Goal: Information Seeking & Learning: Learn about a topic

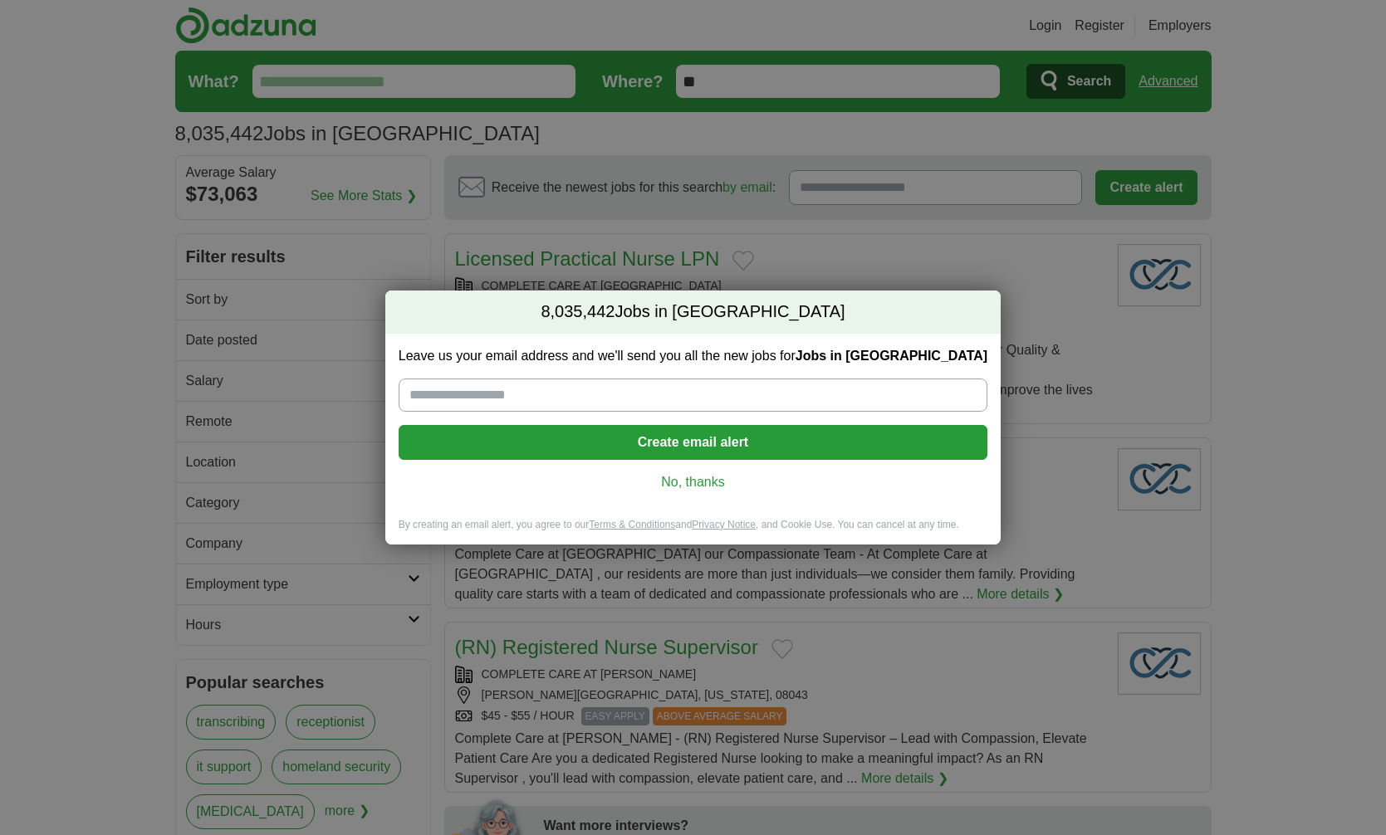
click at [678, 478] on link "No, thanks" at bounding box center [693, 482] width 562 height 18
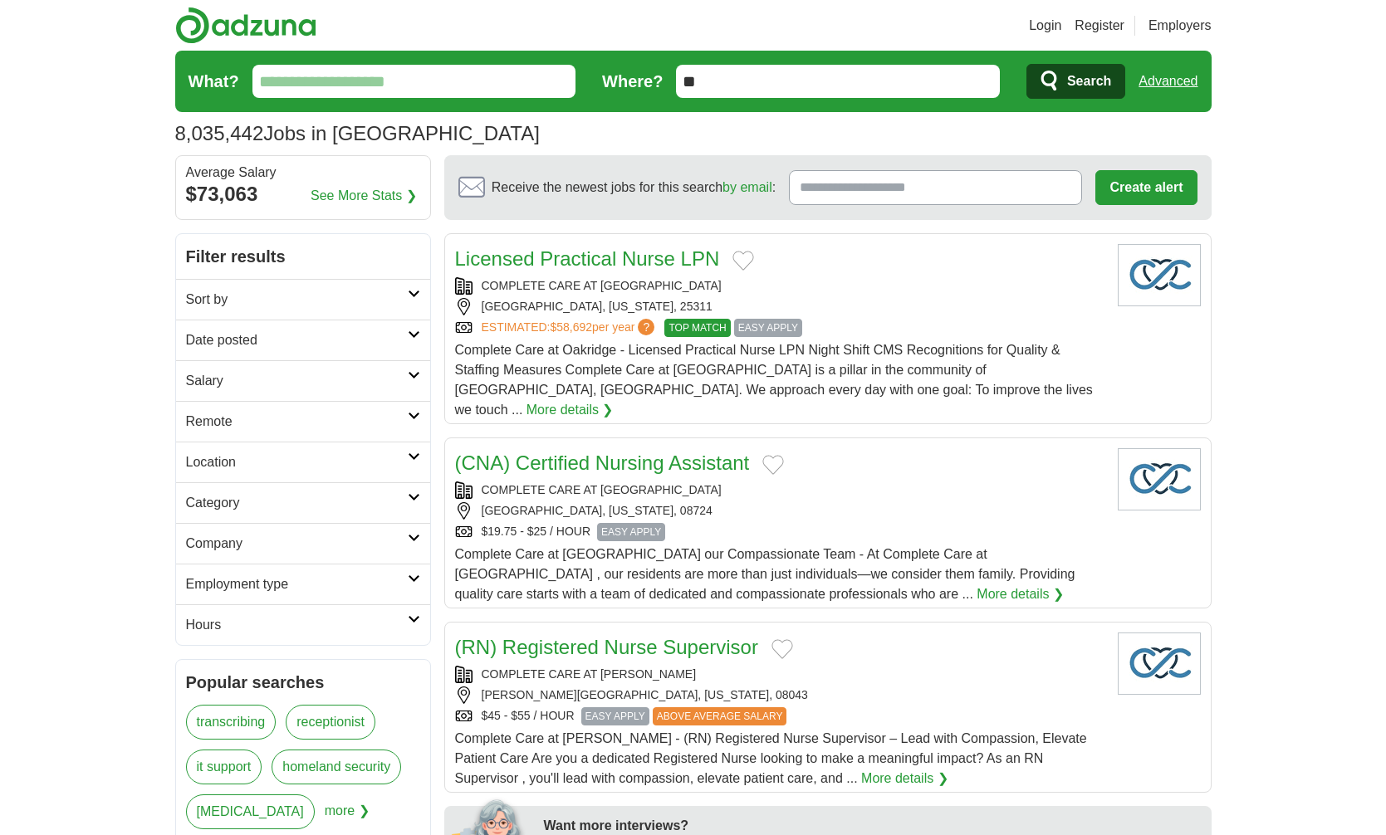
click at [300, 289] on link "Sort by" at bounding box center [303, 299] width 254 height 41
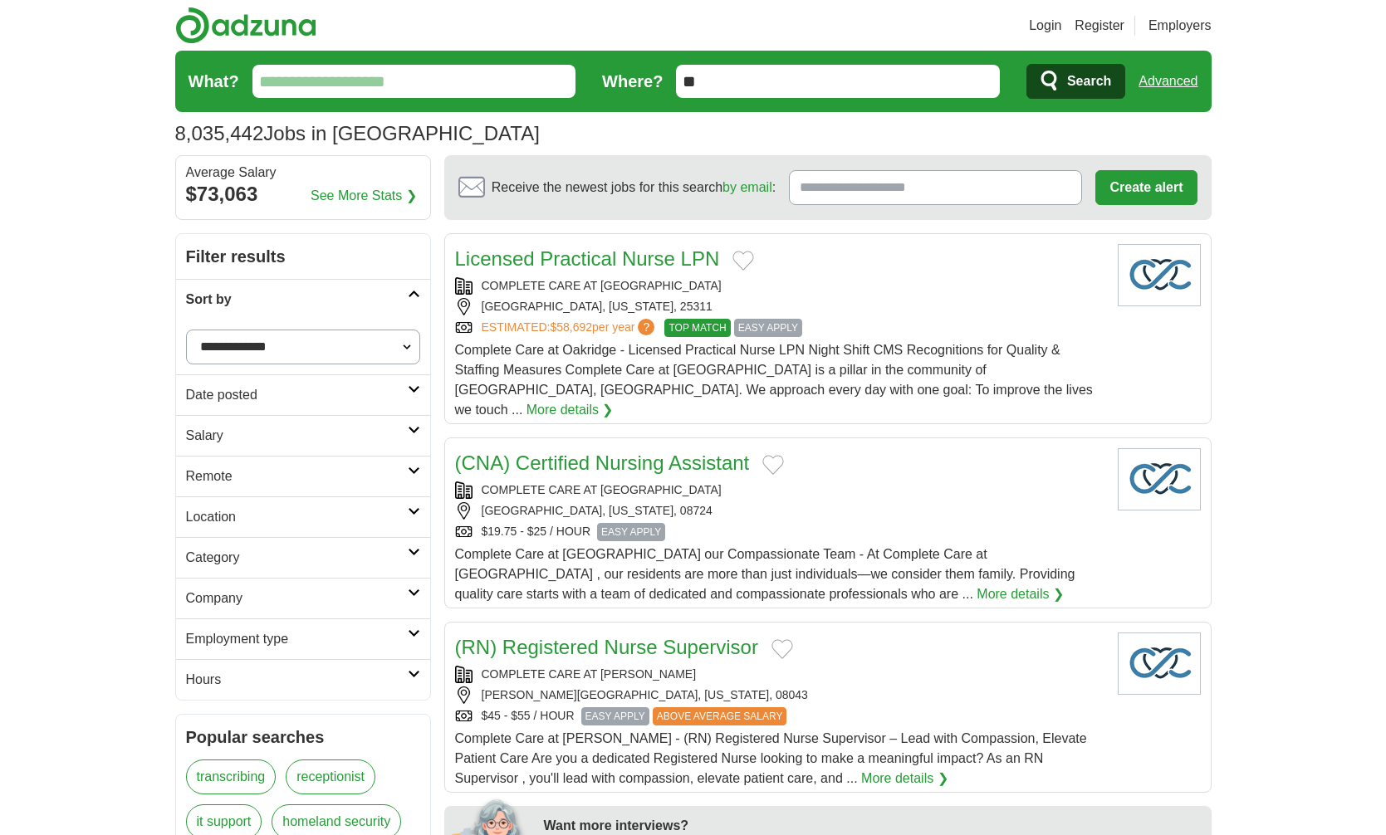
click at [300, 289] on link "Sort by" at bounding box center [303, 299] width 254 height 41
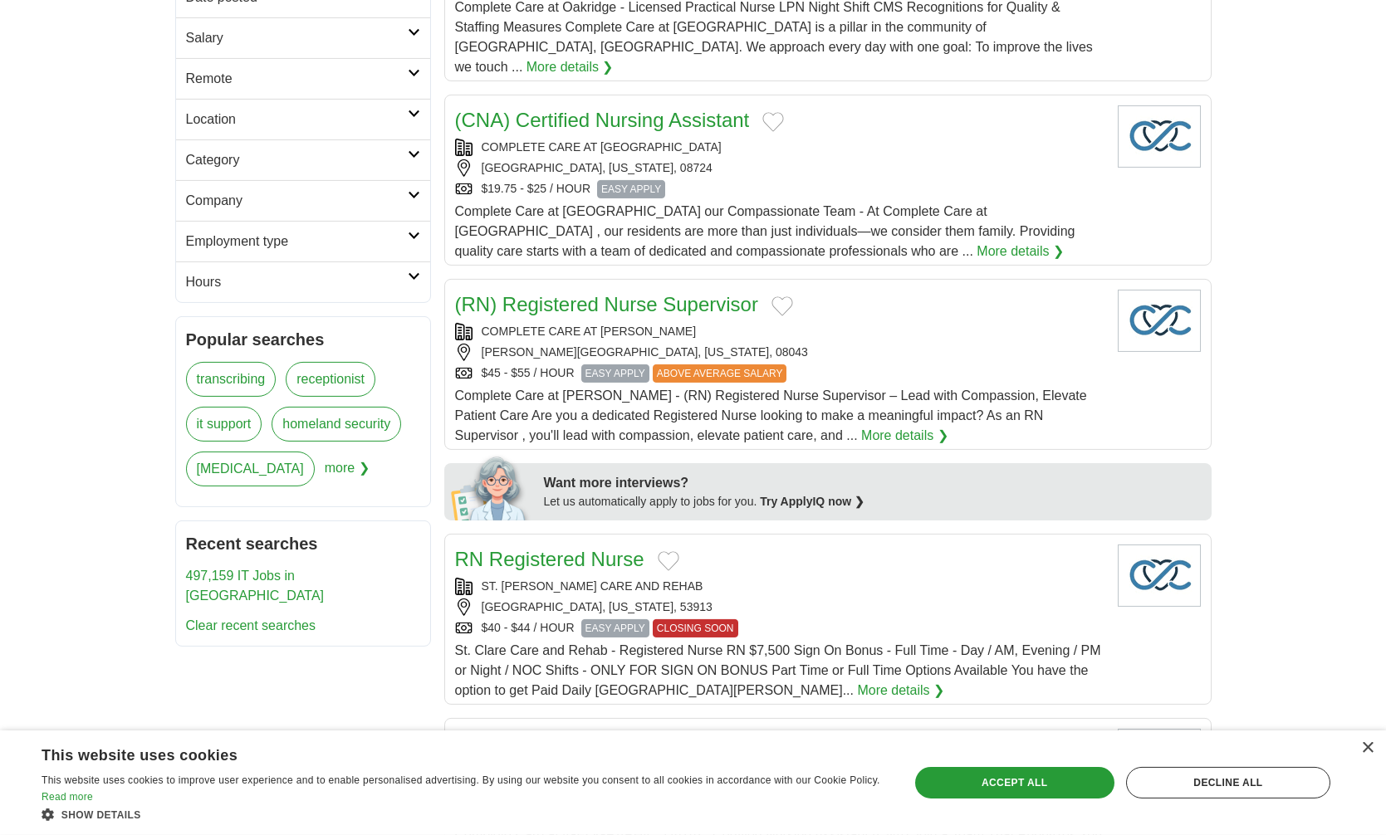
scroll to position [344, 0]
click at [241, 422] on link "it support" at bounding box center [224, 423] width 76 height 35
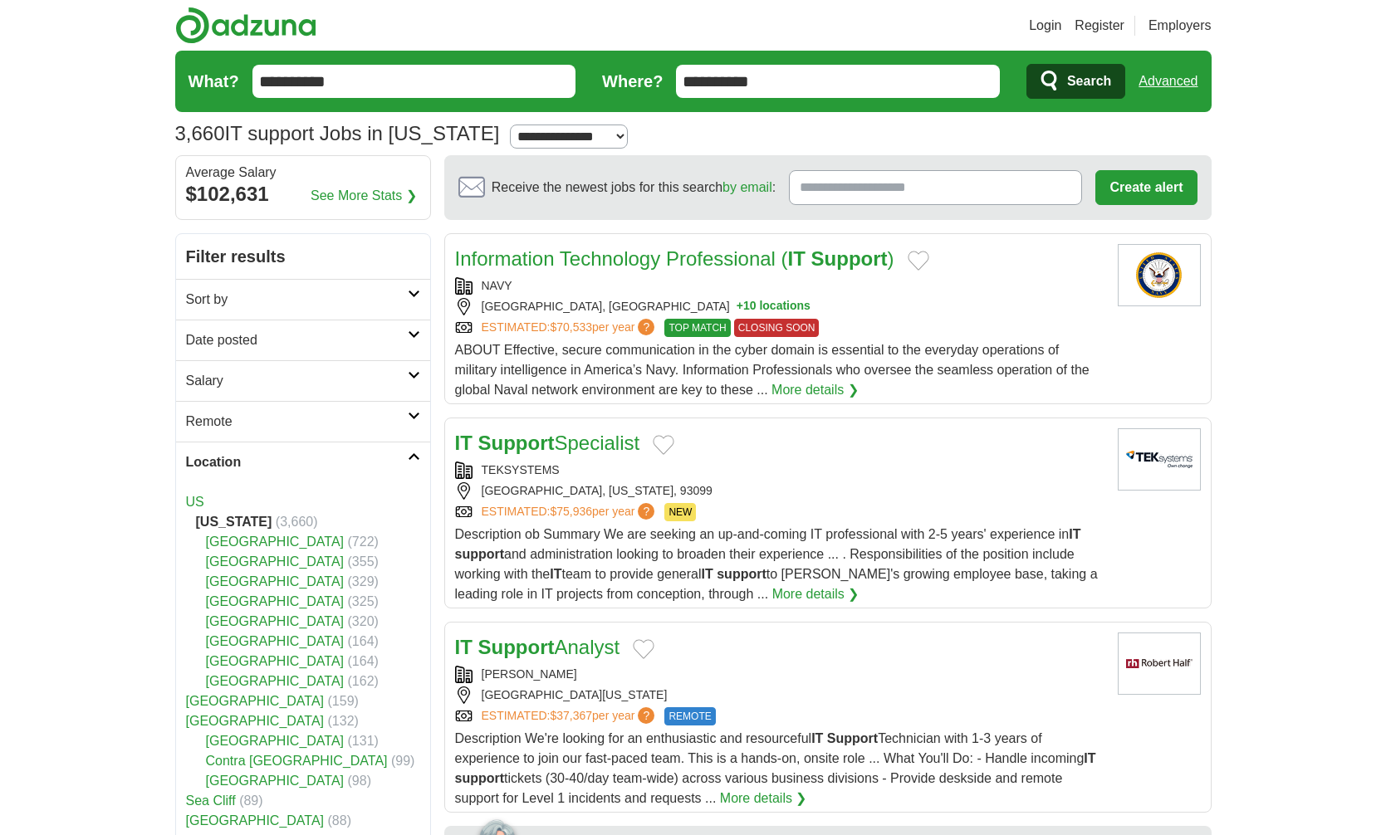
click at [247, 543] on link "Los Angeles County" at bounding box center [275, 542] width 139 height 14
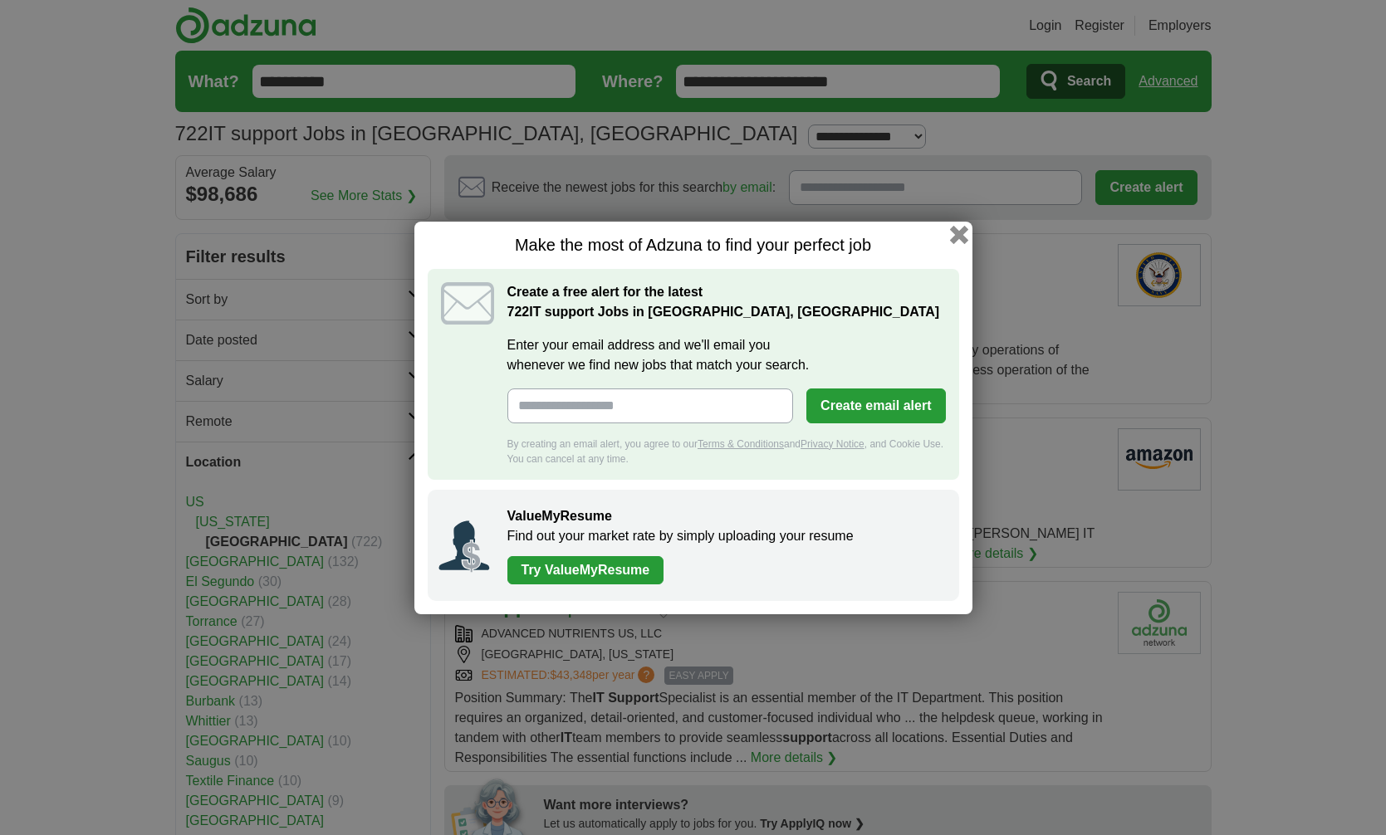
click at [960, 230] on button "button" at bounding box center [958, 234] width 18 height 18
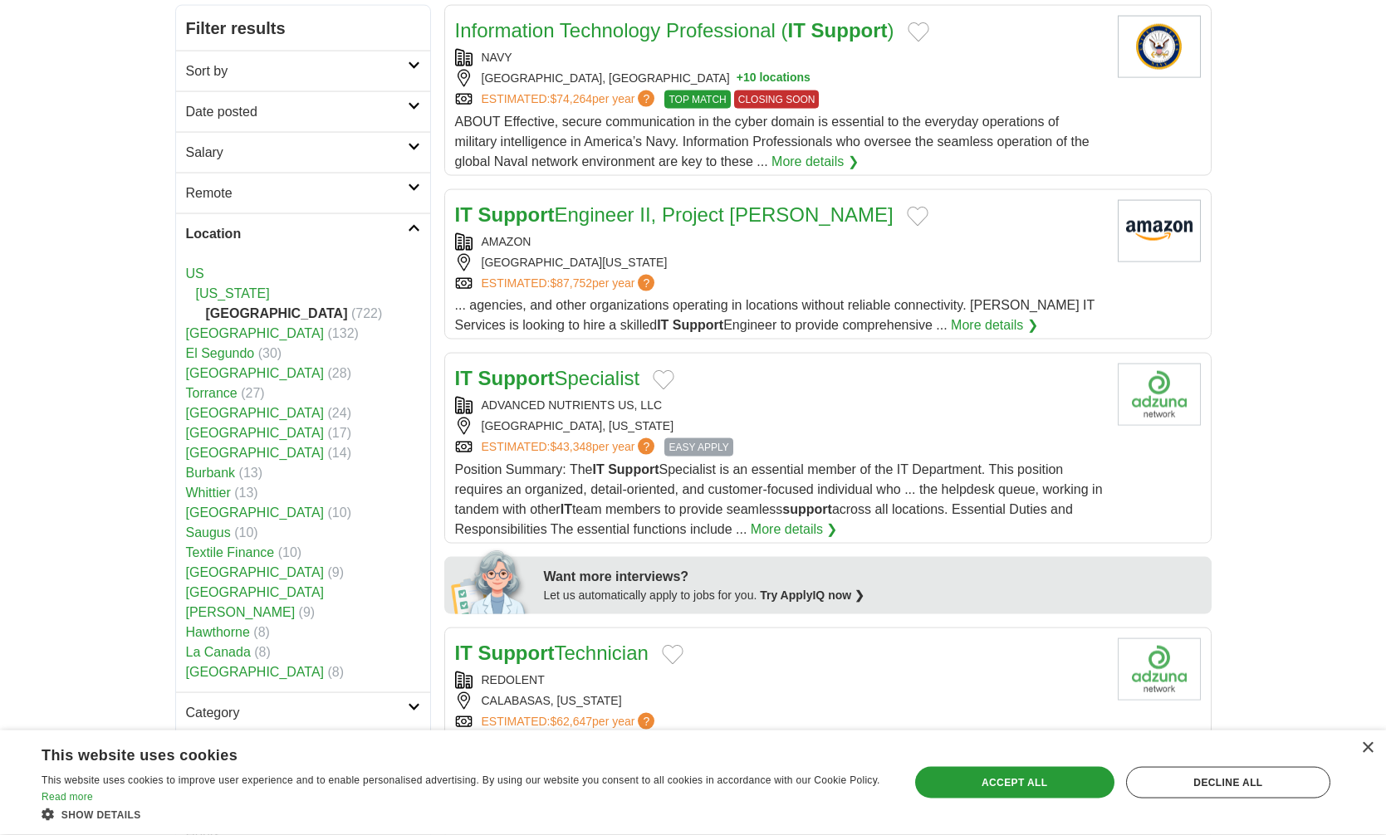
scroll to position [229, 0]
click at [217, 470] on link "Burbank" at bounding box center [211, 472] width 50 height 14
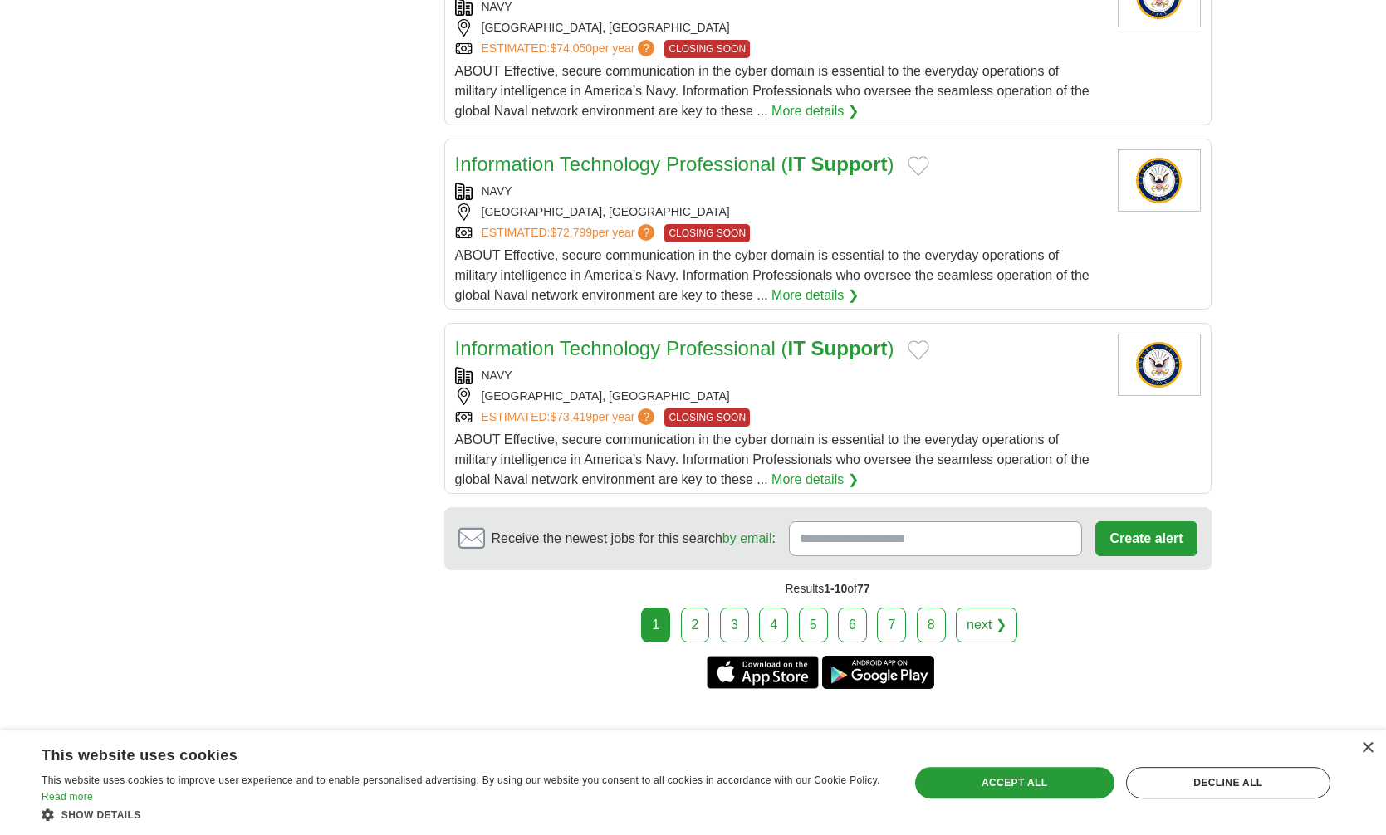
scroll to position [1833, 0]
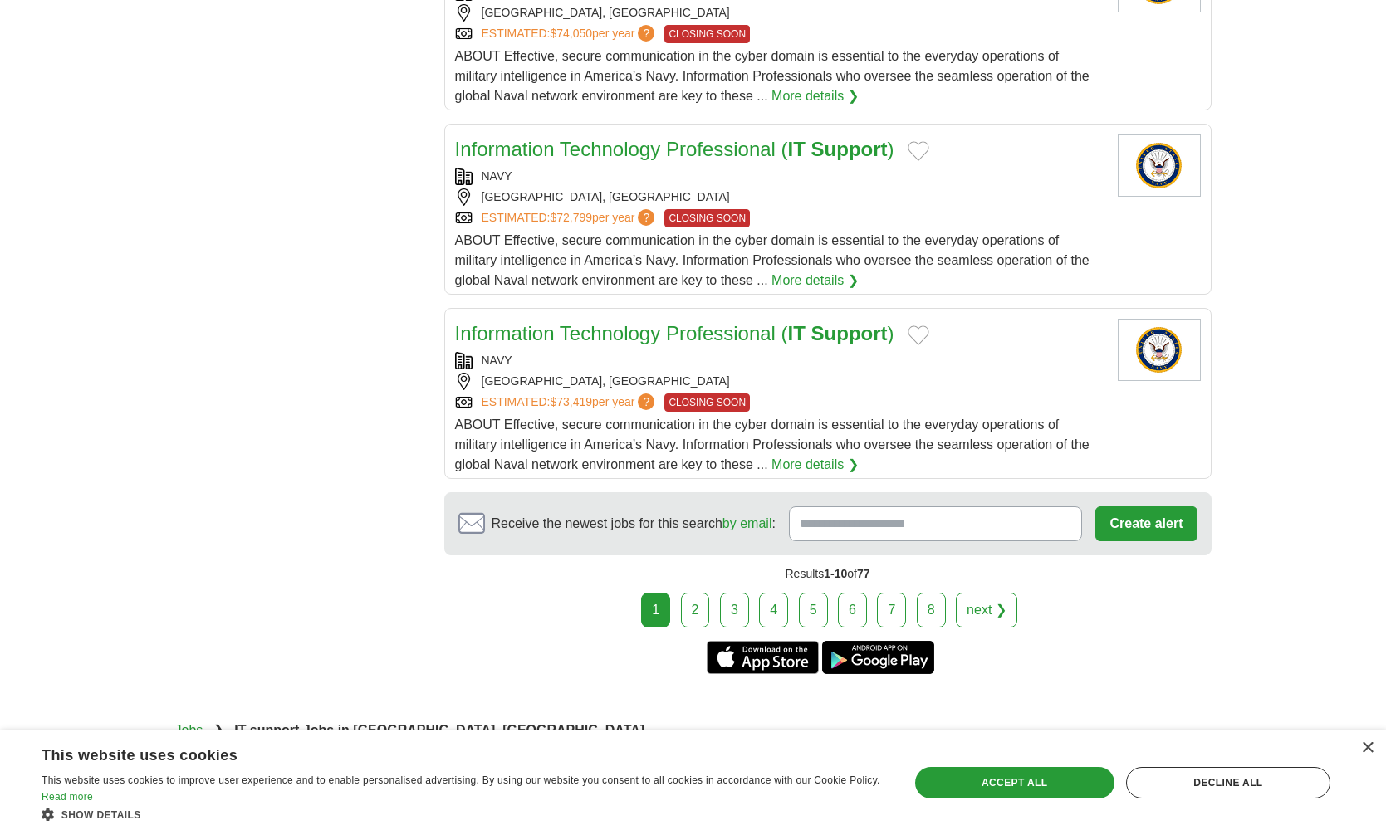
click at [690, 619] on link "2" at bounding box center [695, 610] width 29 height 35
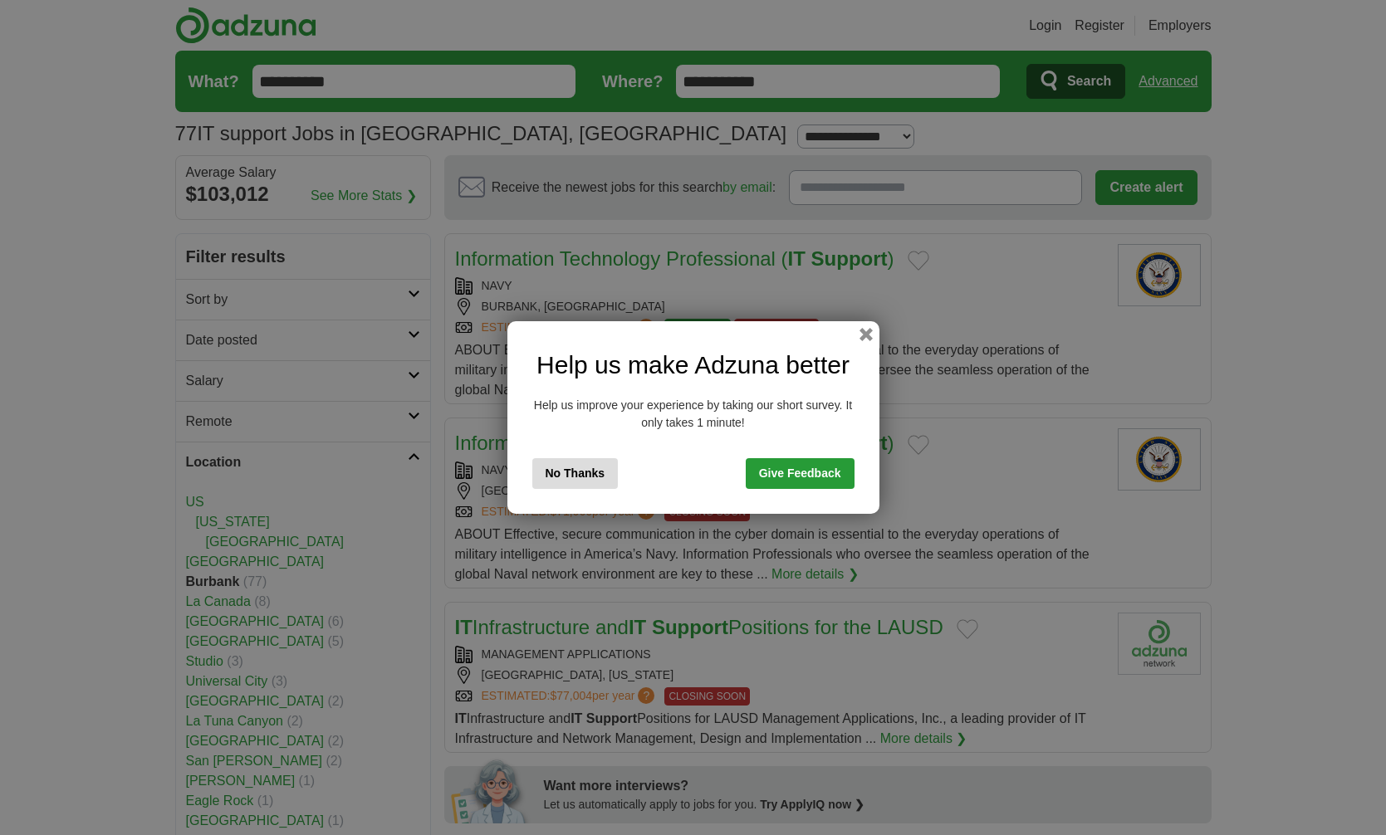
click at [577, 478] on button "No Thanks" at bounding box center [575, 473] width 86 height 31
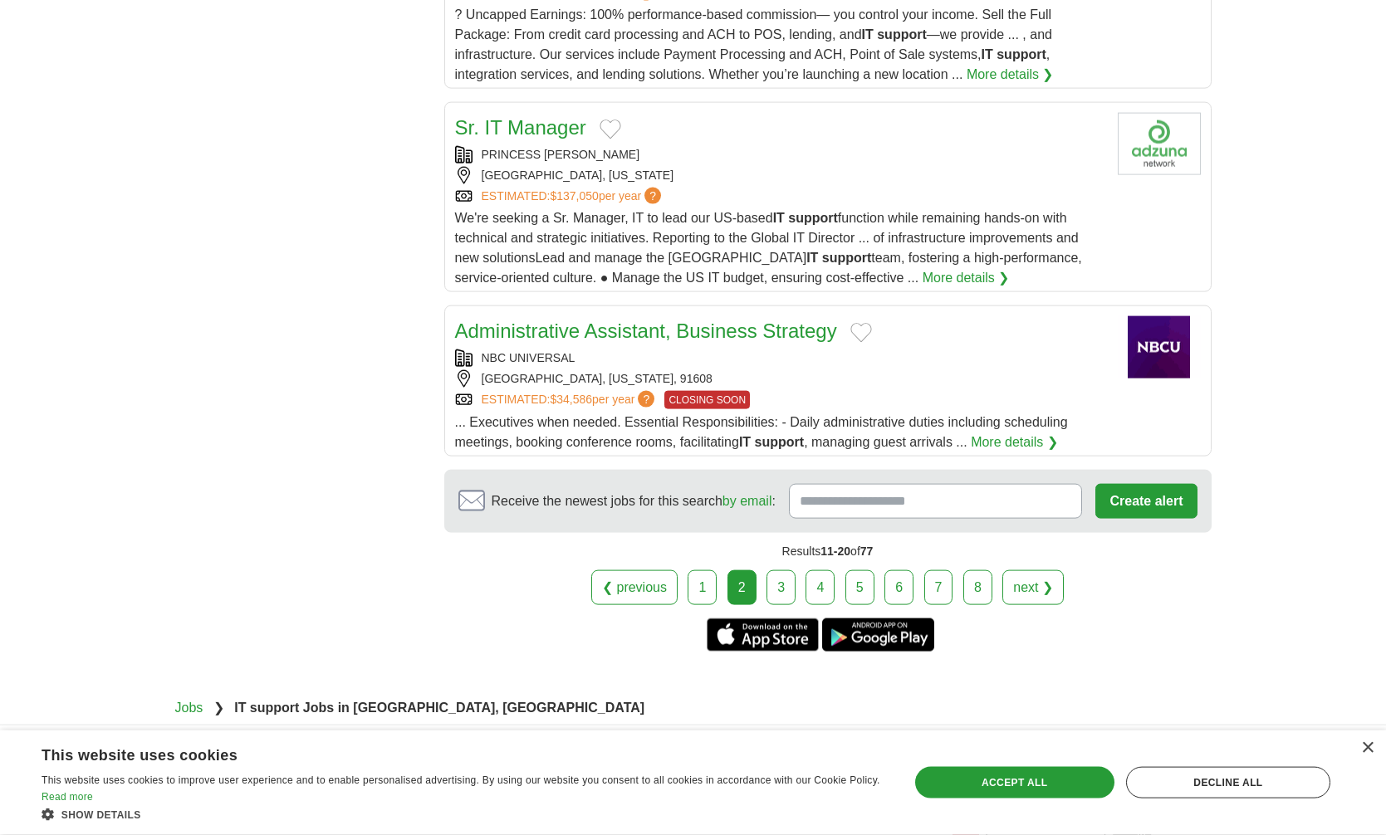
scroll to position [1833, 0]
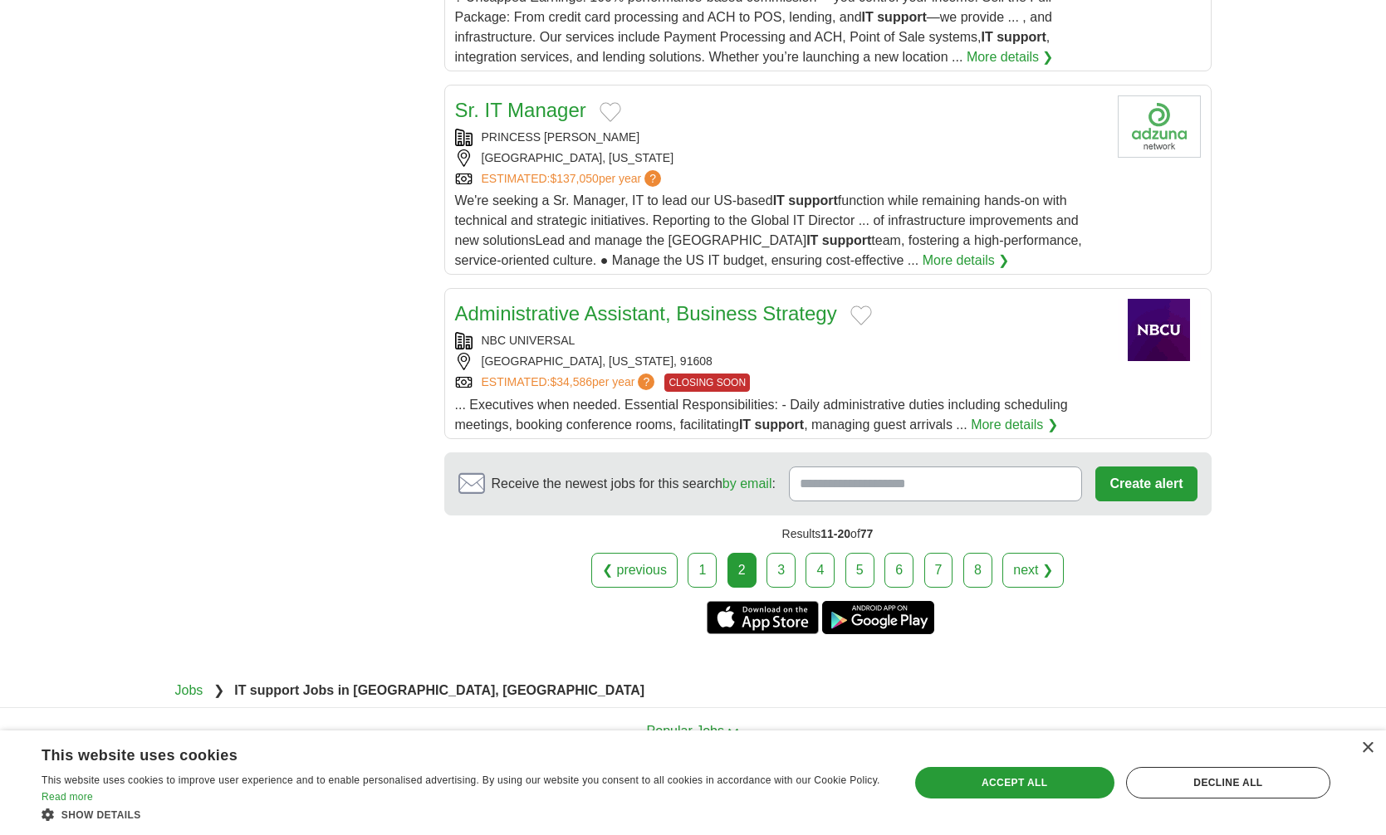
click at [782, 555] on link "3" at bounding box center [780, 570] width 29 height 35
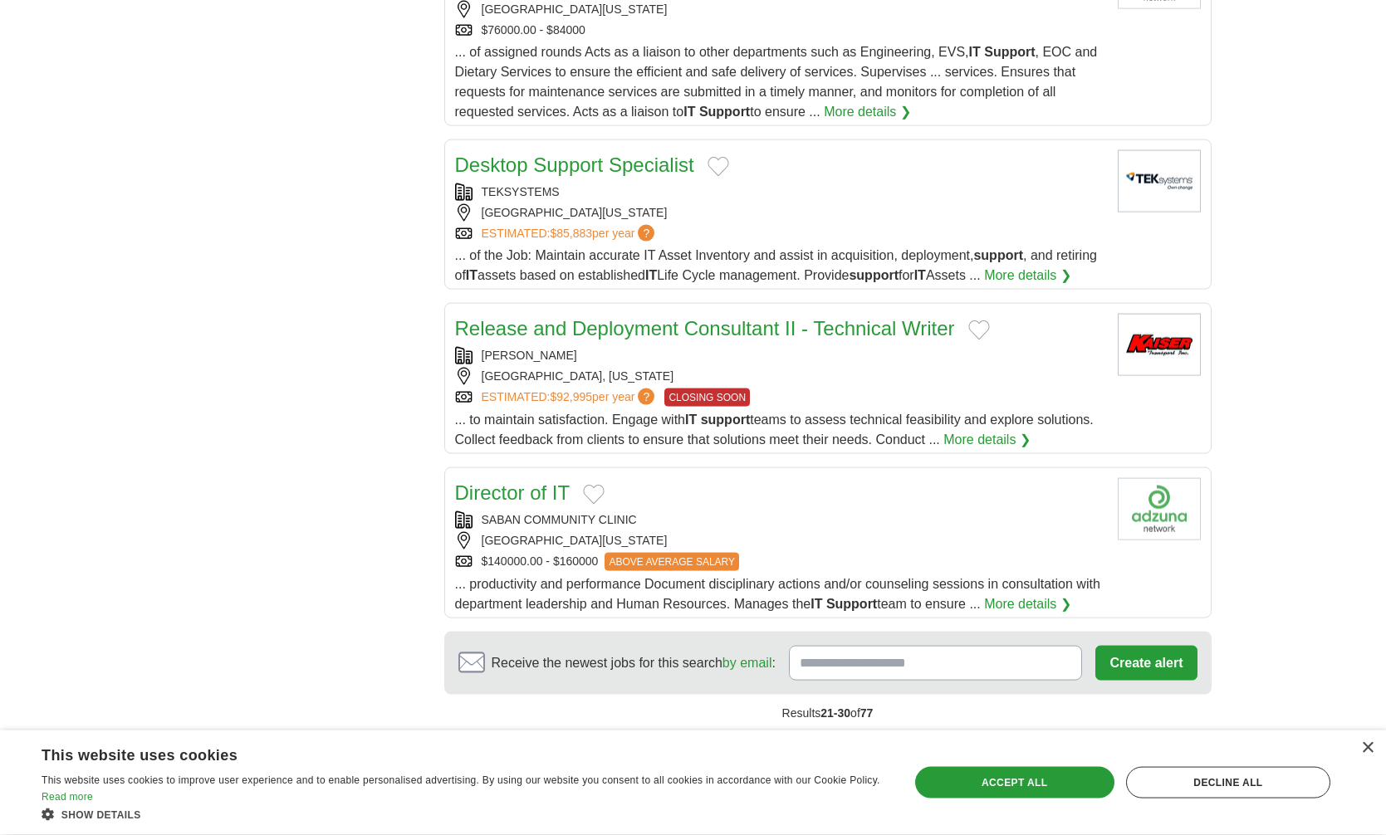
scroll to position [1604, 0]
